Goal: Information Seeking & Learning: Learn about a topic

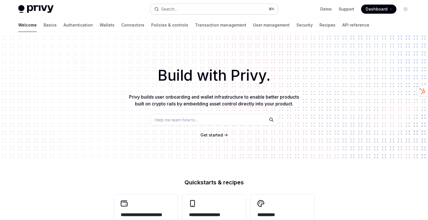
click at [234, 7] on button "Search... ⌘ K" at bounding box center [214, 9] width 128 height 10
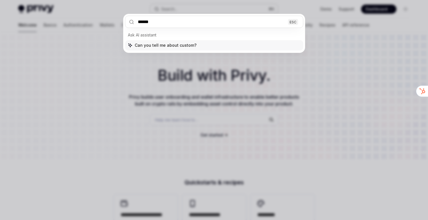
type input "******"
type textarea "*"
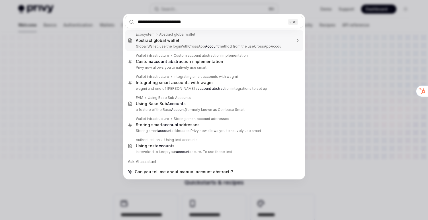
type input "**********"
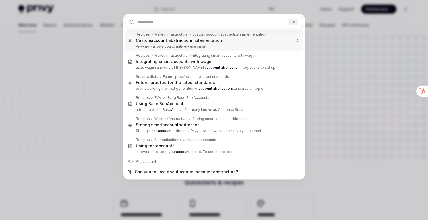
type textarea "*"
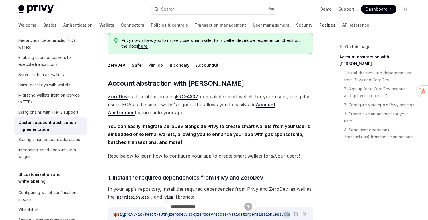
scroll to position [50, 0]
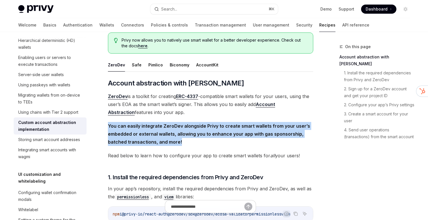
drag, startPoint x: 218, startPoint y: 118, endPoint x: 216, endPoint y: 140, distance: 22.3
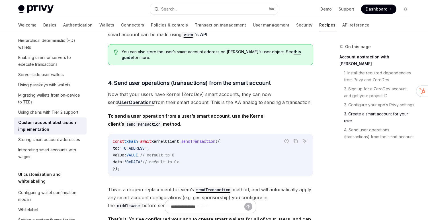
scroll to position [1130, 0]
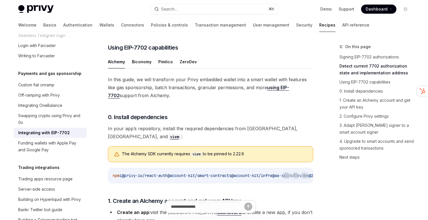
scroll to position [386, 0]
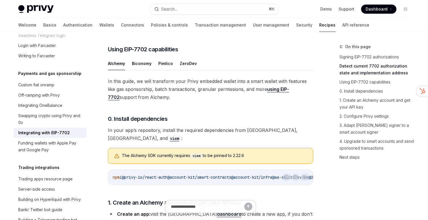
drag, startPoint x: 229, startPoint y: 110, endPoint x: 236, endPoint y: 85, distance: 25.7
click at [191, 70] on button "ZeroDev" at bounding box center [188, 63] width 17 height 13
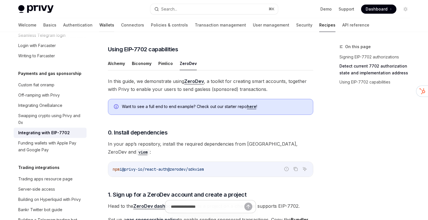
click at [99, 28] on link "Wallets" at bounding box center [106, 25] width 15 height 14
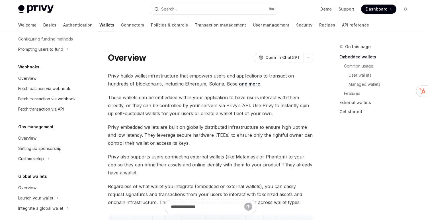
scroll to position [269, 0]
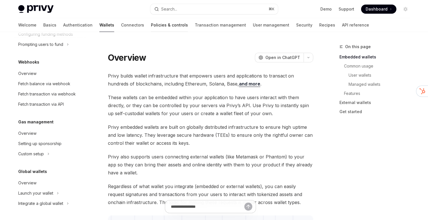
click at [151, 26] on link "Policies & controls" at bounding box center [169, 25] width 37 height 14
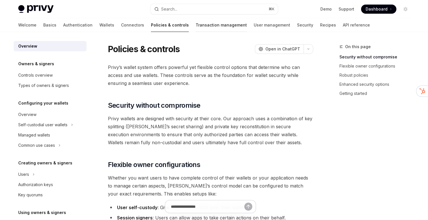
click at [197, 25] on link "Transaction management" at bounding box center [221, 25] width 51 height 14
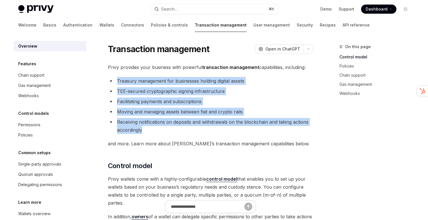
drag, startPoint x: 198, startPoint y: 74, endPoint x: 177, endPoint y: 126, distance: 56.5
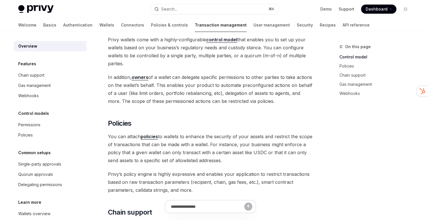
scroll to position [140, 0]
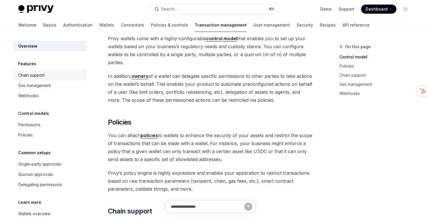
click at [60, 77] on div "Chain support" at bounding box center [50, 75] width 65 height 7
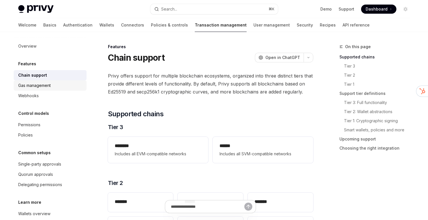
click at [56, 89] on div "Gas management" at bounding box center [50, 85] width 65 height 7
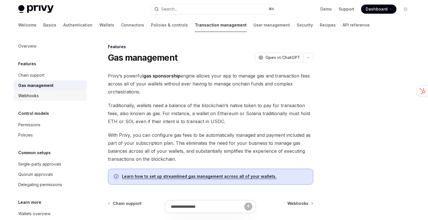
click at [55, 93] on div "Webhooks" at bounding box center [50, 95] width 65 height 7
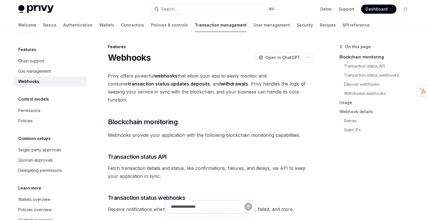
scroll to position [31, 0]
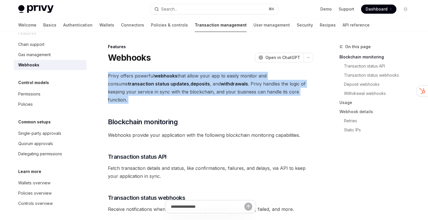
drag, startPoint x: 220, startPoint y: 71, endPoint x: 215, endPoint y: 97, distance: 25.8
click at [253, 30] on link "User management" at bounding box center [271, 25] width 36 height 14
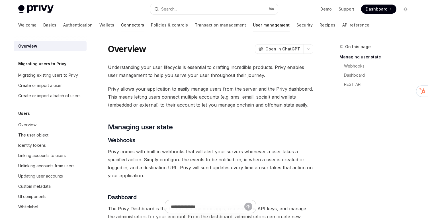
click at [121, 22] on link "Connectors" at bounding box center [132, 25] width 23 height 14
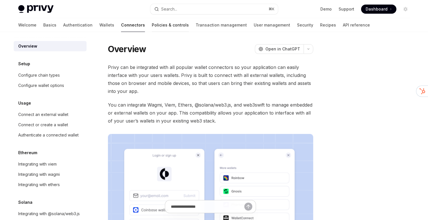
click at [152, 22] on link "Policies & controls" at bounding box center [170, 25] width 37 height 14
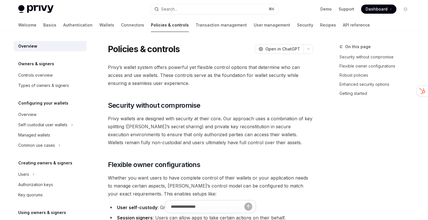
type textarea "*"
